Goal: Find specific page/section: Find specific page/section

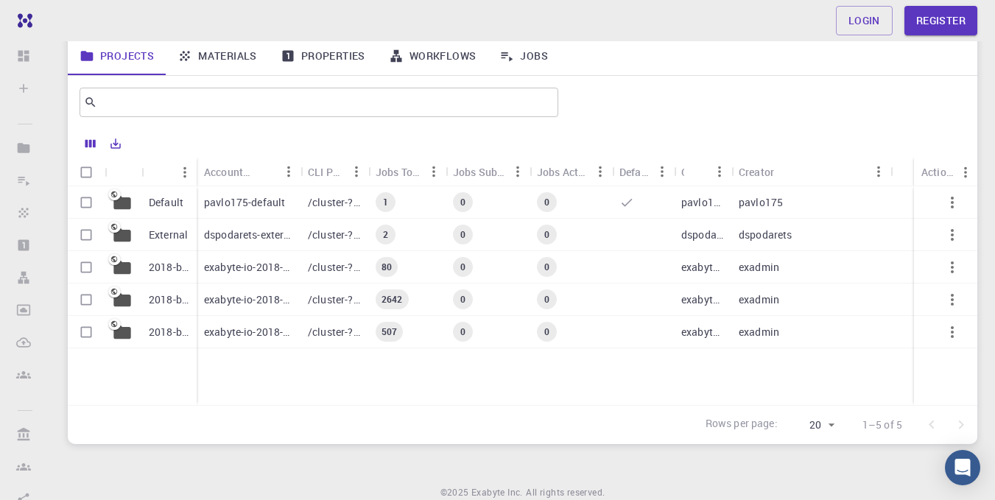
scroll to position [17, 0]
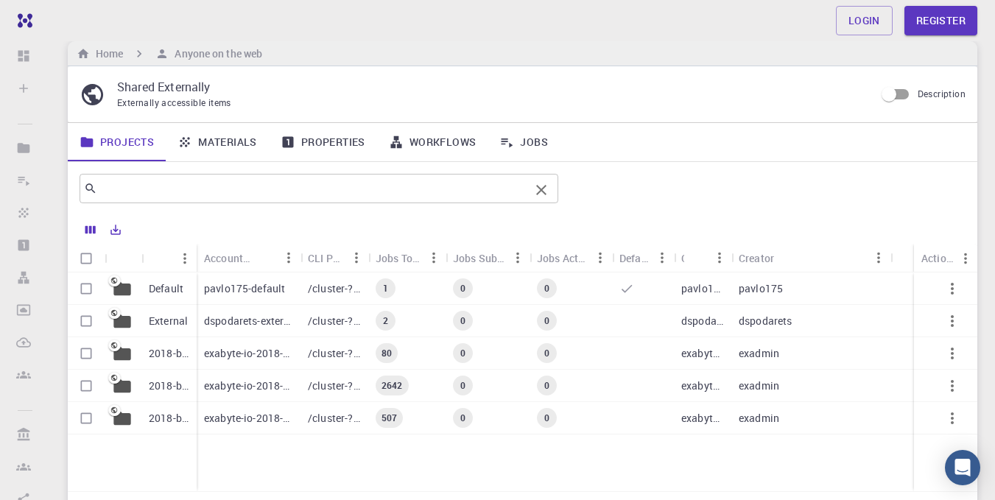
click at [156, 188] on input "text" at bounding box center [313, 188] width 432 height 21
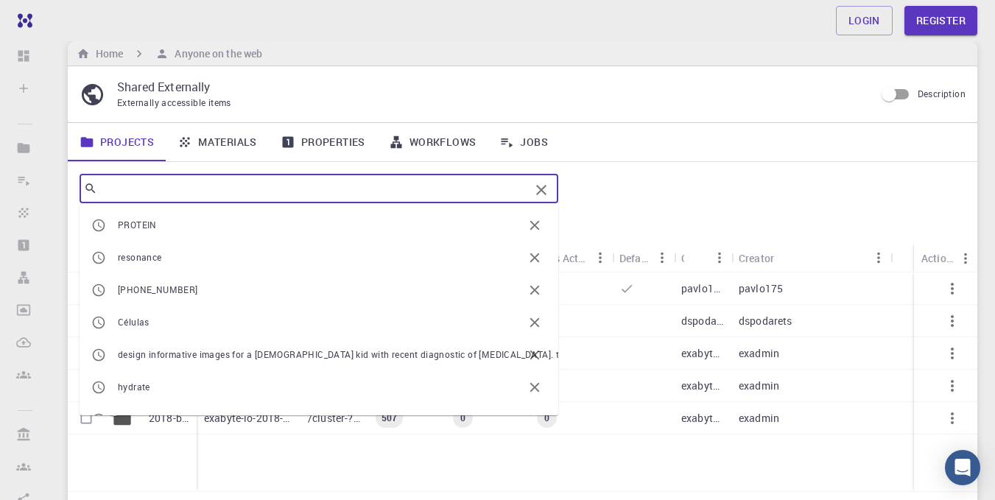
click at [392, 138] on icon at bounding box center [396, 142] width 15 height 15
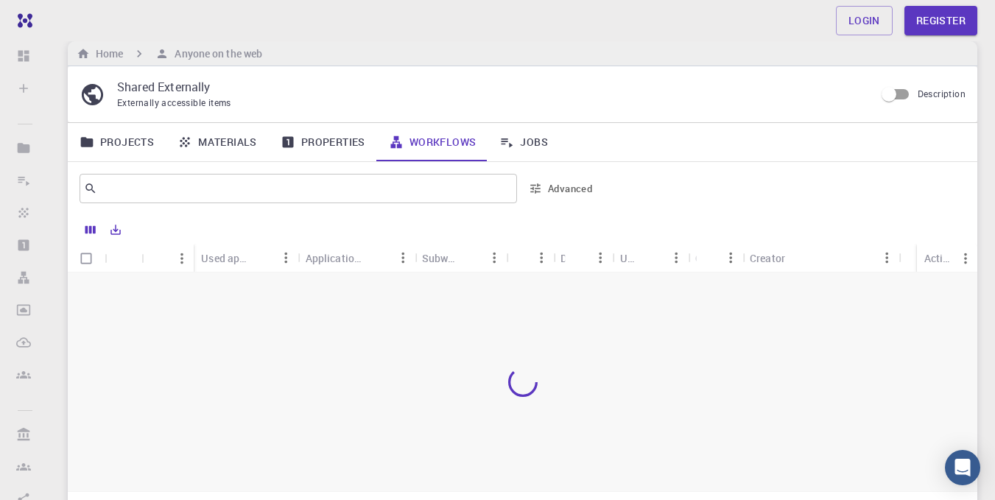
click at [208, 141] on link "Materials" at bounding box center [217, 142] width 103 height 38
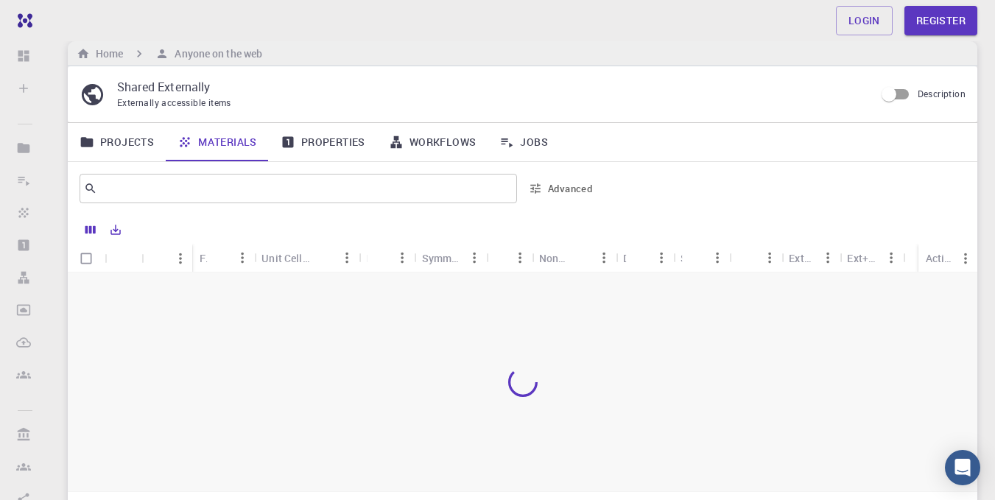
click at [133, 148] on link "Projects" at bounding box center [117, 142] width 98 height 38
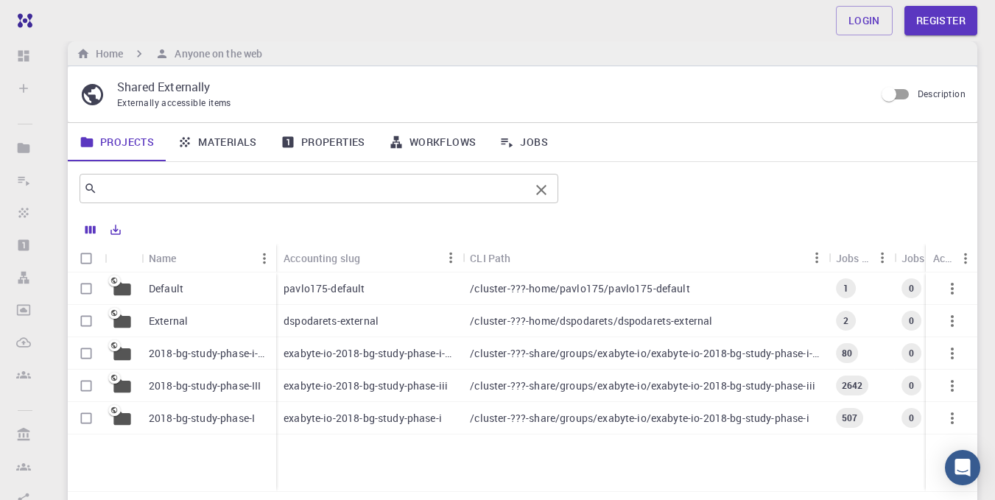
click at [143, 186] on input "text" at bounding box center [313, 188] width 432 height 21
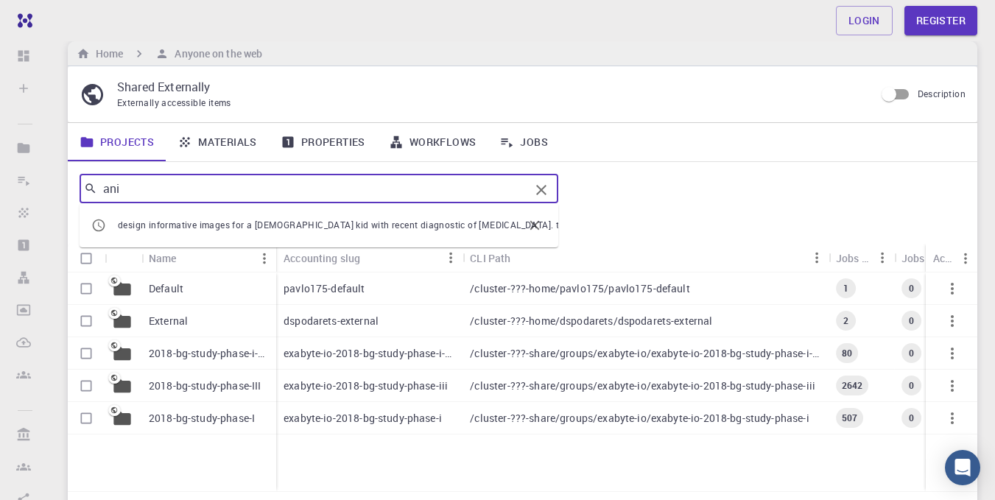
type input "ani"
